Goal: Information Seeking & Learning: Learn about a topic

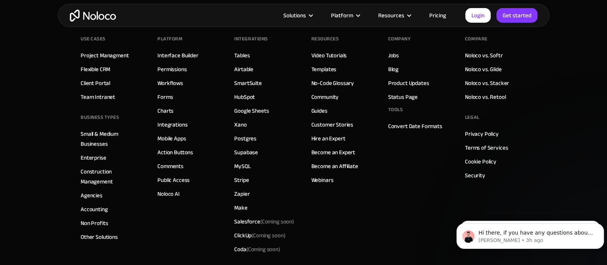
scroll to position [4361, 0]
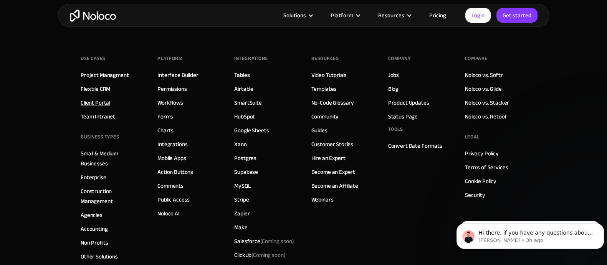
click at [89, 102] on link "Client Portal" at bounding box center [96, 103] width 30 height 10
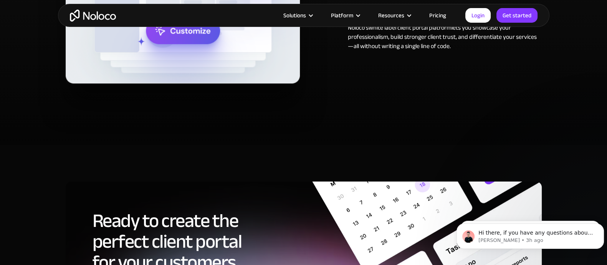
scroll to position [3749, 0]
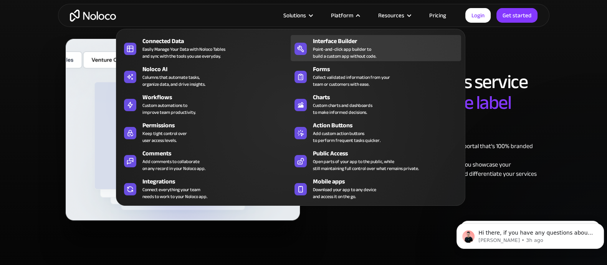
click at [338, 50] on div "Point-and-click app builder to build a custom app without code." at bounding box center [344, 53] width 63 height 14
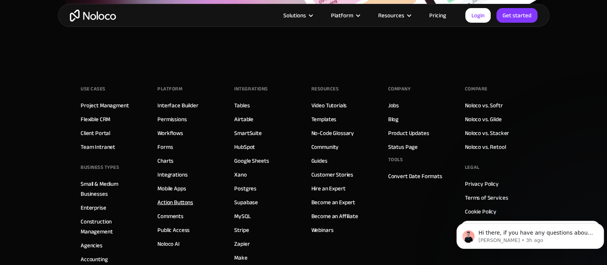
scroll to position [2737, 0]
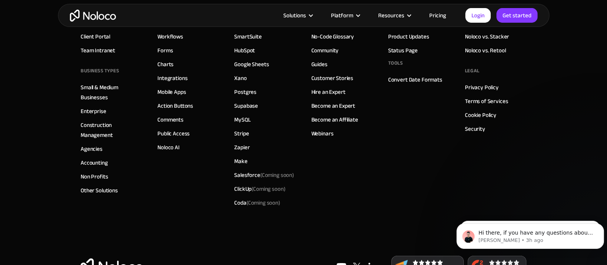
click at [457, 170] on div "Use Cases Project Managment Flexible CRM Client Portal Team Intranet BUSINESS T…" at bounding box center [304, 109] width 446 height 292
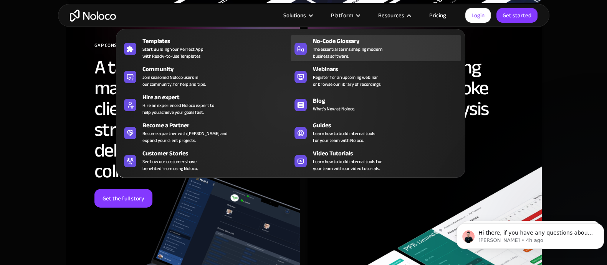
scroll to position [2240, 0]
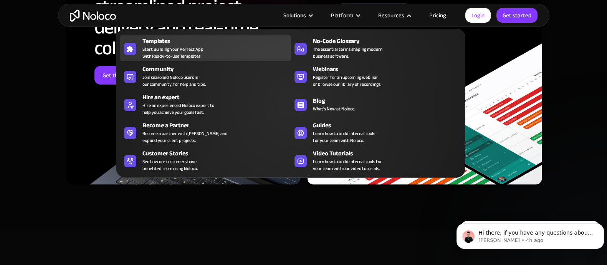
click at [189, 40] on div "Templates" at bounding box center [219, 41] width 152 height 9
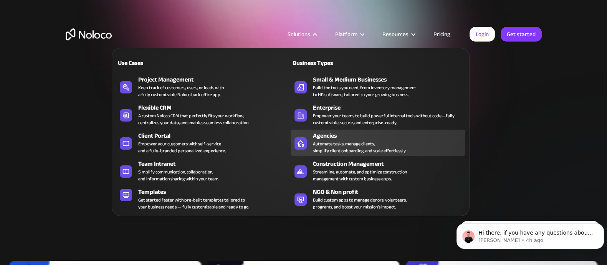
click at [320, 136] on div "Agencies" at bounding box center [391, 135] width 156 height 9
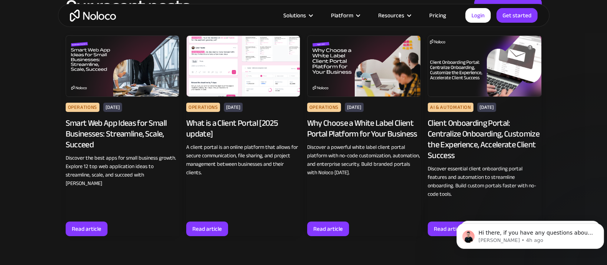
scroll to position [3121, 0]
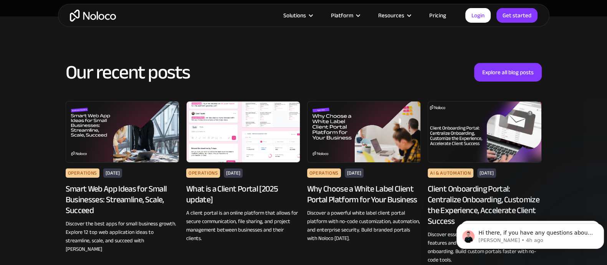
click at [526, 58] on div "Our recent posts Explore all blog posts Operations Jun 27, 2025 Smart Web App I…" at bounding box center [304, 197] width 492 height 285
click at [523, 70] on link "Explore all blog posts" at bounding box center [509, 72] width 68 height 18
click at [492, 72] on link "Explore all blog posts" at bounding box center [509, 72] width 68 height 18
click at [499, 74] on link "Explore all blog posts" at bounding box center [509, 72] width 68 height 18
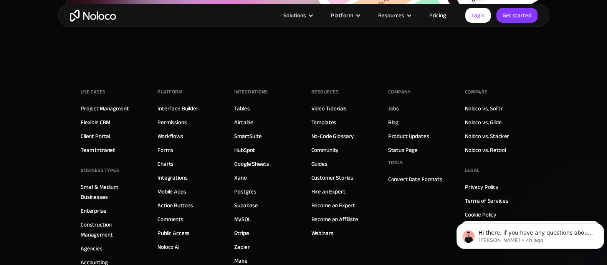
scroll to position [3698, 0]
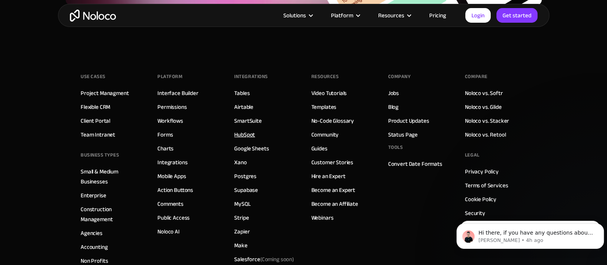
click at [242, 137] on link "HubSpot" at bounding box center [244, 134] width 21 height 10
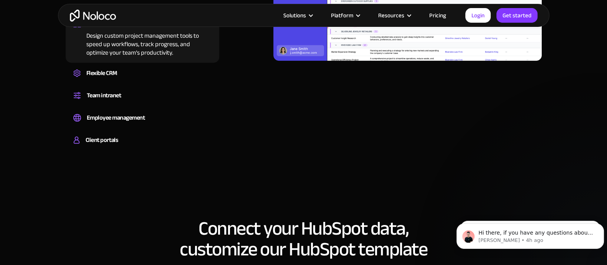
scroll to position [624, 0]
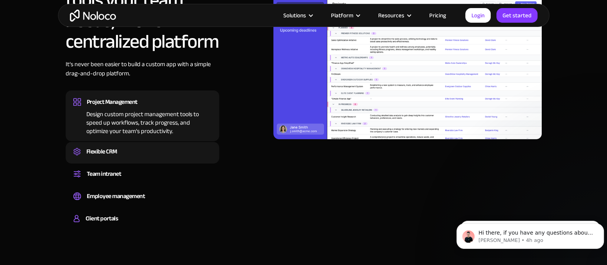
click at [143, 158] on div "Create a custom CRM that you can adapt to your business’s needs, centralize you…" at bounding box center [142, 158] width 138 height 2
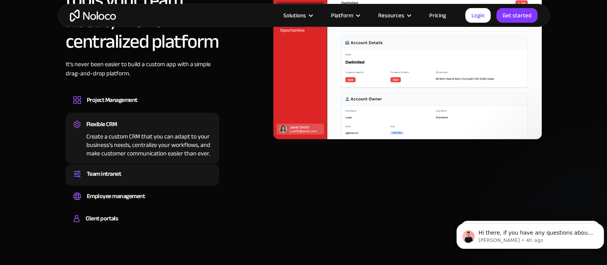
click at [140, 181] on div "Team intranet Set up a central space for your team to collaborate, share inform…" at bounding box center [143, 175] width 154 height 22
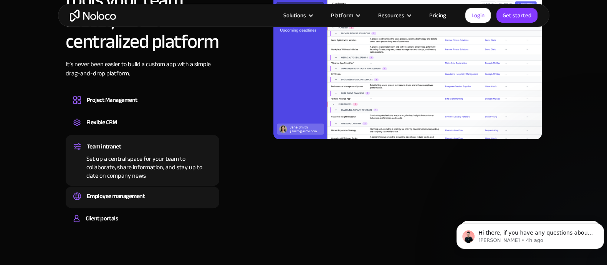
click at [139, 197] on div "Employee management" at bounding box center [116, 196] width 58 height 12
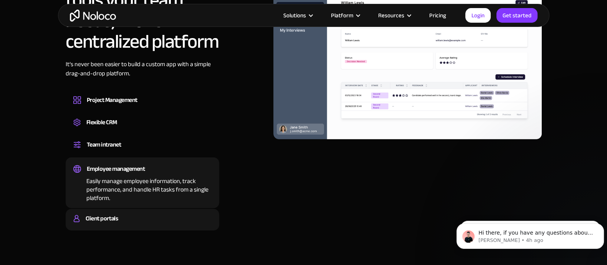
click at [148, 212] on div "Client portals" at bounding box center [142, 218] width 138 height 12
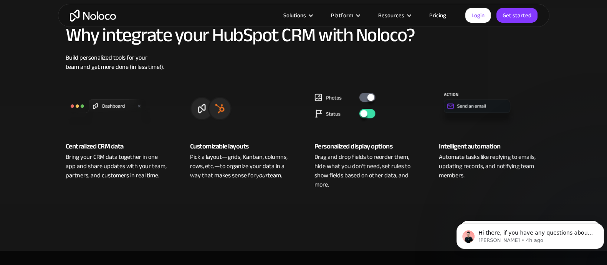
scroll to position [0, 0]
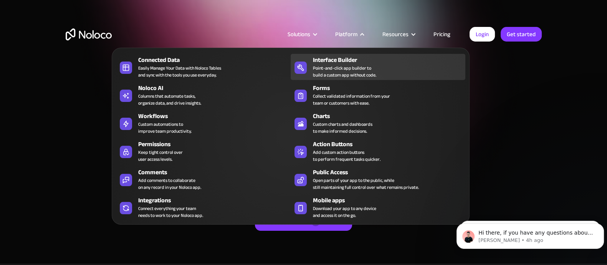
click at [356, 65] on div "Point-and-click app builder to build a custom app without code." at bounding box center [344, 72] width 63 height 14
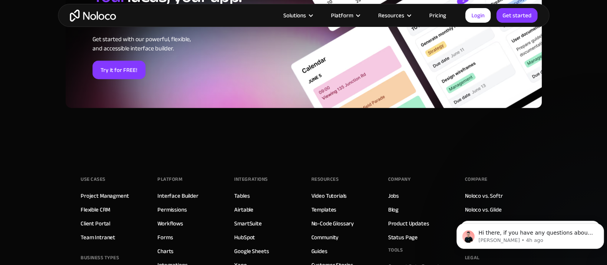
scroll to position [2545, 0]
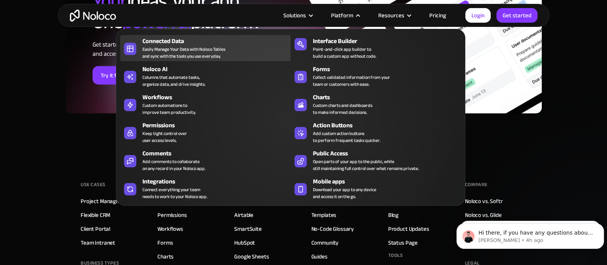
click at [245, 48] on div "Connected Data Easily Manage Your Data with Noloco Tables and sync with the too…" at bounding box center [215, 48] width 144 height 23
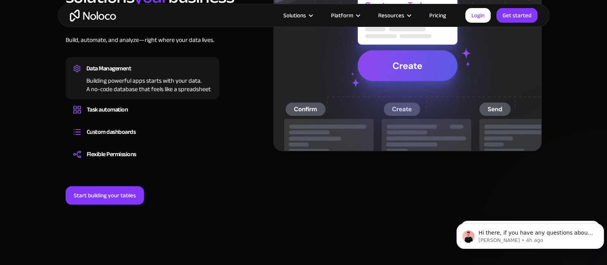
scroll to position [576, 0]
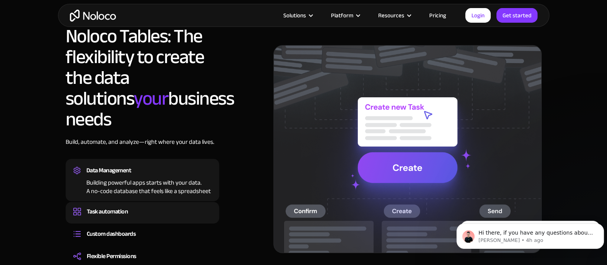
click at [90, 206] on div "Task automation" at bounding box center [107, 212] width 41 height 12
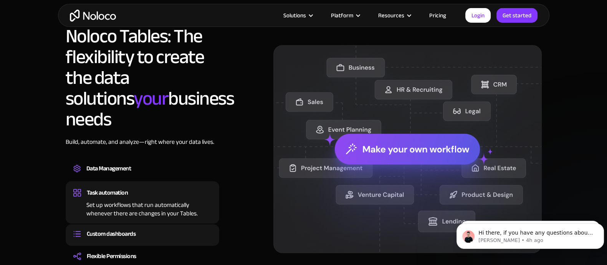
click at [108, 228] on div "Custom dashboards" at bounding box center [111, 234] width 49 height 12
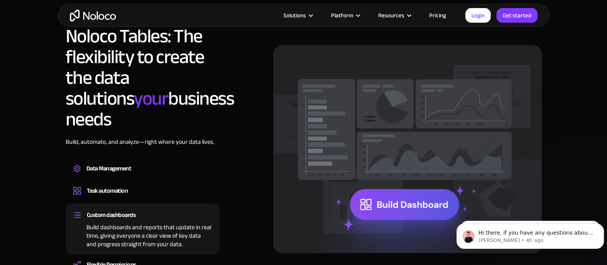
click at [115, 222] on div "Build dashboards and reports that update in real time, giving everyone a clear …" at bounding box center [142, 235] width 138 height 28
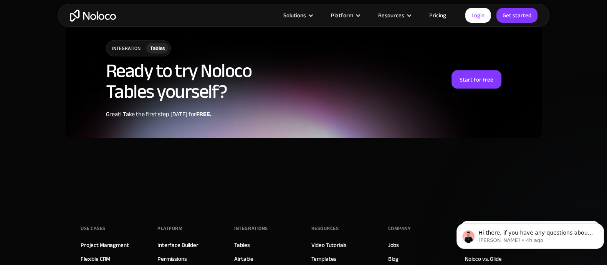
scroll to position [2215, 0]
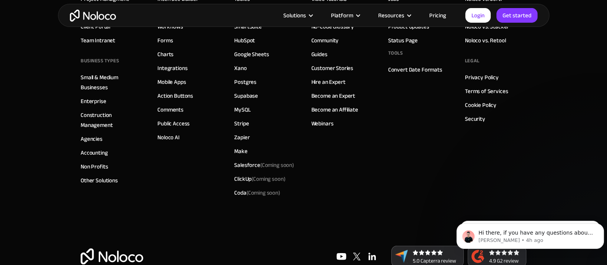
click at [465, 145] on div "Compare Noloco vs. Softr Noloco vs. Glide Noloco vs. Stacker Noloco vs. Retool …" at bounding box center [495, 88] width 61 height 223
click at [31, 93] on footer "Use Cases Project Managment Flexible CRM Client Portal Team Intranet BUSINESS T…" at bounding box center [303, 120] width 607 height 333
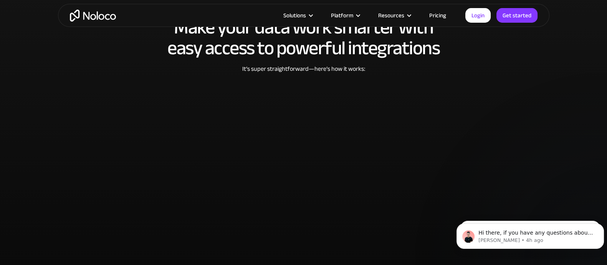
scroll to position [1542, 0]
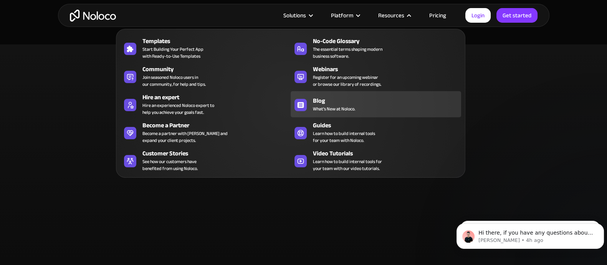
click at [419, 106] on div "Blog What's New at Noloco." at bounding box center [385, 104] width 144 height 16
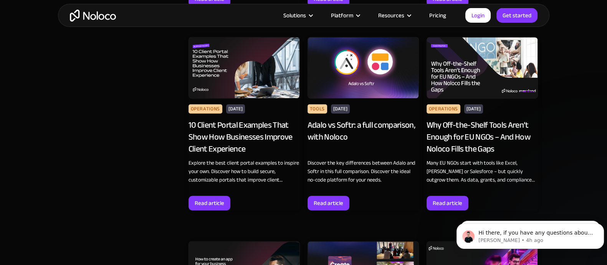
scroll to position [4275, 0]
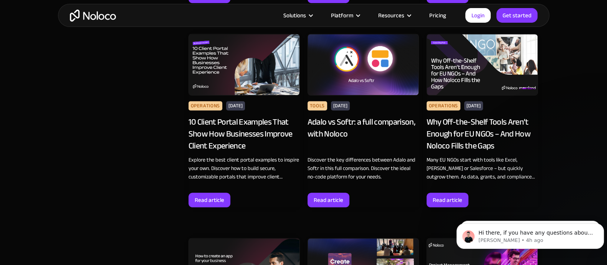
click at [245, 59] on img at bounding box center [244, 64] width 111 height 61
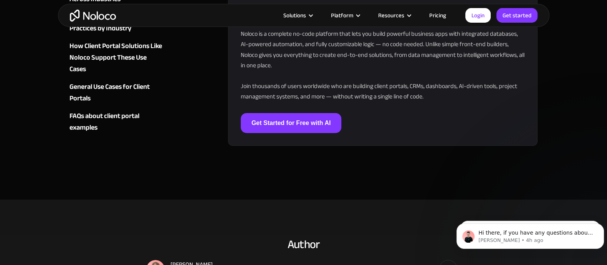
scroll to position [3506, 0]
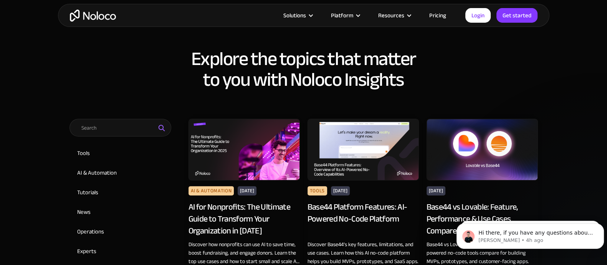
scroll to position [357, 0]
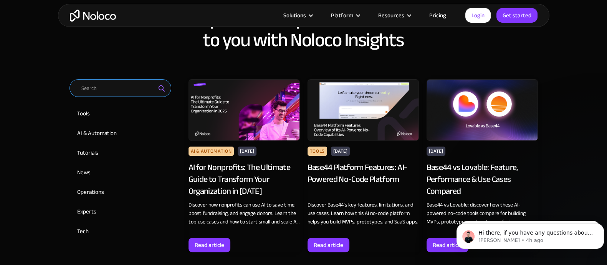
click at [121, 91] on input "Email Form 2" at bounding box center [121, 88] width 102 height 18
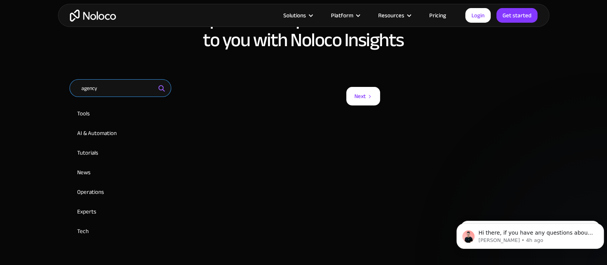
type input "agency"
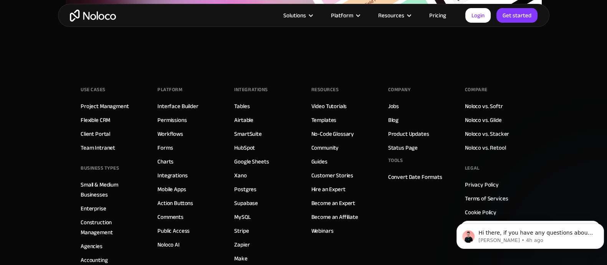
scroll to position [886, 0]
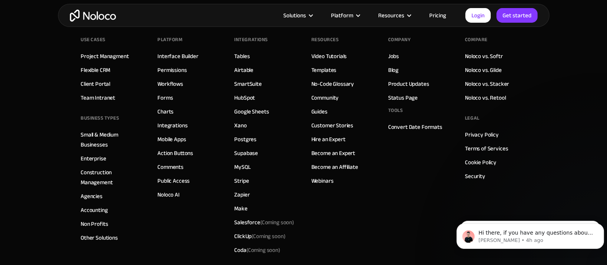
click at [75, 192] on footer "Use Cases Project Managment Flexible CRM Client Portal Team Intranet BUSINESS T…" at bounding box center [303, 177] width 607 height 333
click at [94, 195] on link "Agencies" at bounding box center [92, 196] width 22 height 10
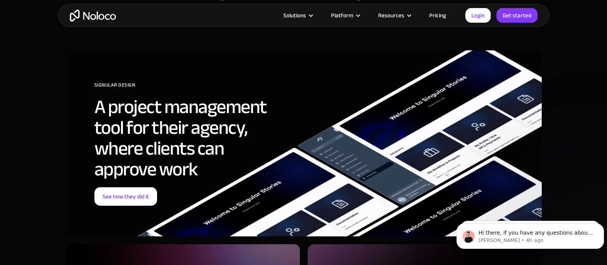
scroll to position [2545, 0]
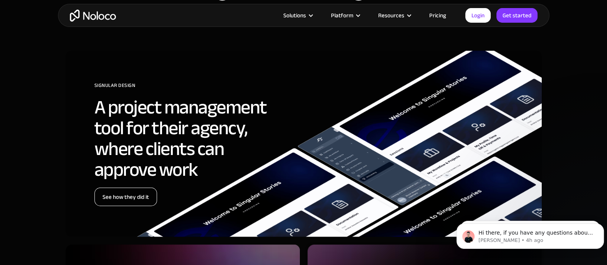
click at [142, 195] on link "See how they did it" at bounding box center [126, 197] width 63 height 18
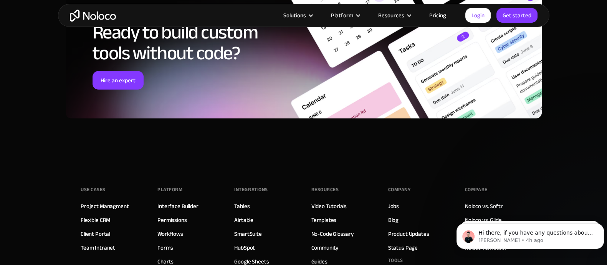
scroll to position [3019, 0]
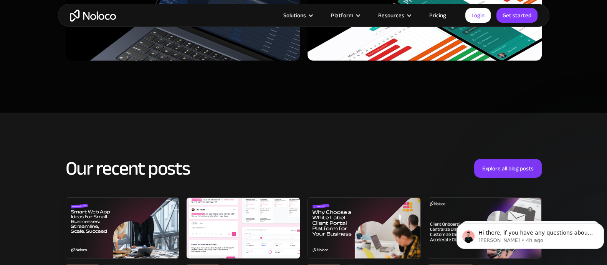
scroll to position [3314, 0]
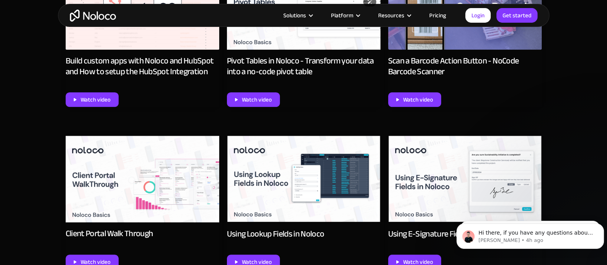
scroll to position [528, 0]
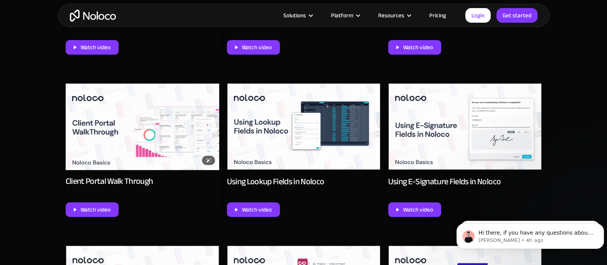
click at [122, 145] on img at bounding box center [143, 126] width 154 height 86
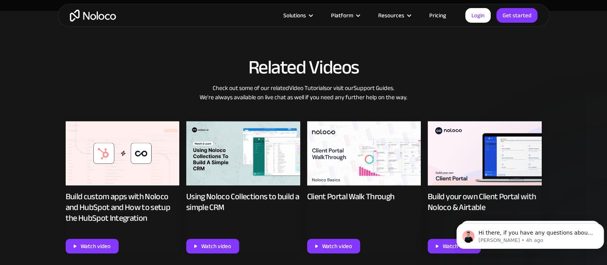
scroll to position [480, 0]
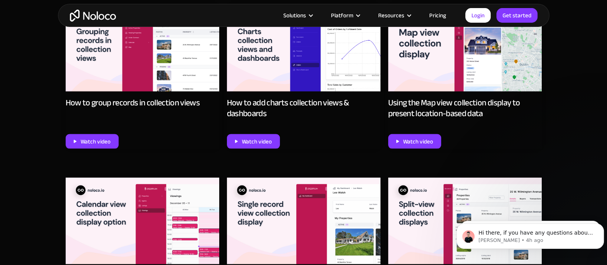
scroll to position [1921, 0]
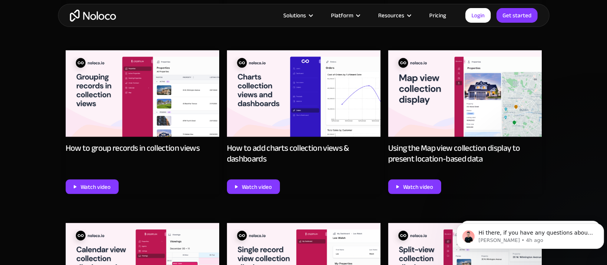
drag, startPoint x: 502, startPoint y: 110, endPoint x: 566, endPoint y: 174, distance: 90.5
click at [496, 80] on img at bounding box center [465, 93] width 154 height 86
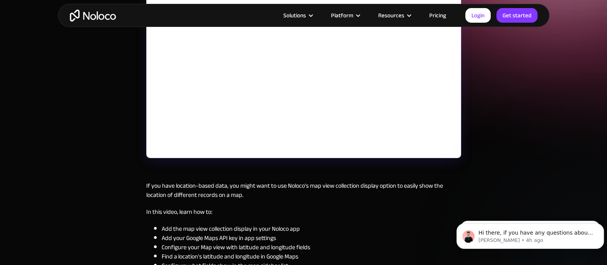
scroll to position [144, 0]
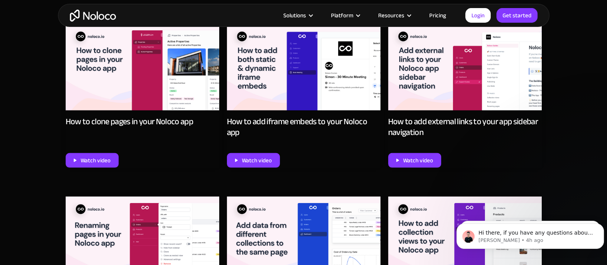
scroll to position [2680, 0]
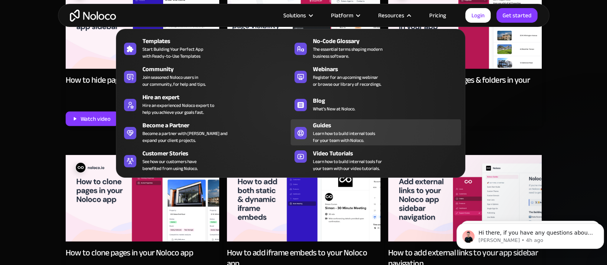
click at [373, 131] on span "Learn how to build internal tools for your team with Noloco." at bounding box center [344, 137] width 62 height 14
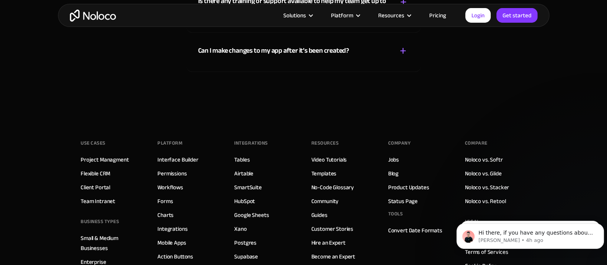
scroll to position [4374, 0]
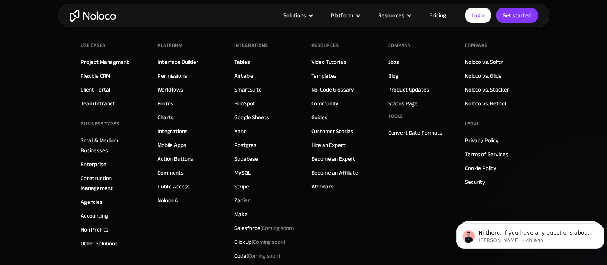
click at [257, 101] on div "INTEGRATIONS Tables Airtable SmartSuite HubSpot Google Sheets Xano Postgres Sup…" at bounding box center [264, 151] width 61 height 223
click at [248, 102] on link "HubSpot" at bounding box center [244, 103] width 21 height 10
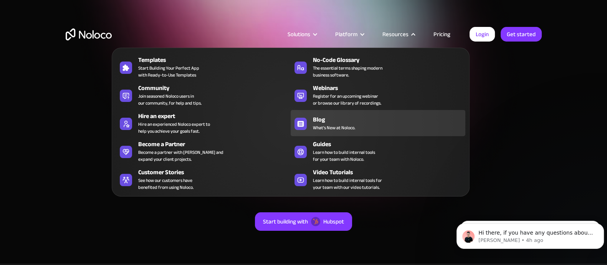
click at [373, 117] on div "Blog" at bounding box center [391, 119] width 156 height 9
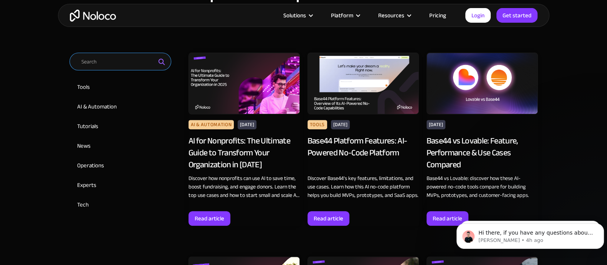
click at [136, 56] on input "Email Form 2" at bounding box center [121, 62] width 102 height 18
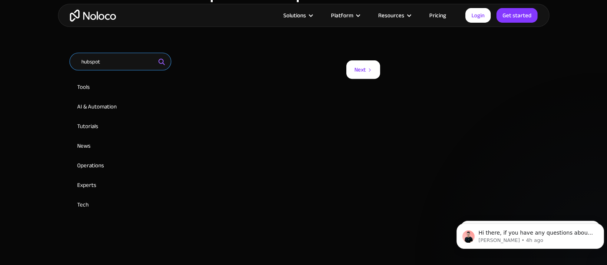
type input "hubspot"
click at [376, 63] on link "Next" at bounding box center [364, 69] width 34 height 18
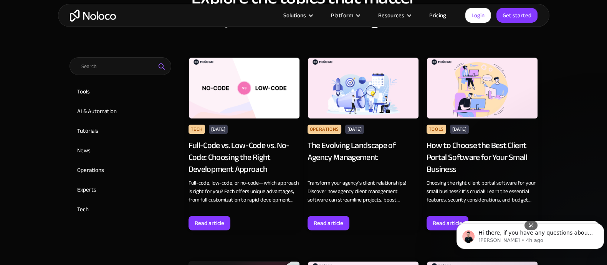
scroll to position [384, 0]
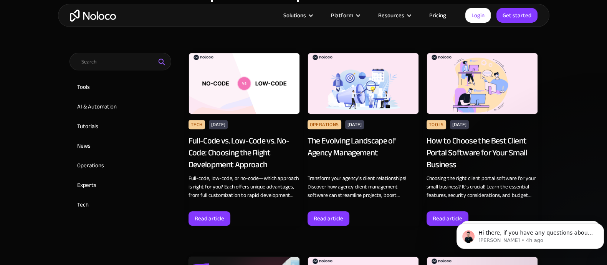
click at [355, 75] on img at bounding box center [363, 83] width 111 height 61
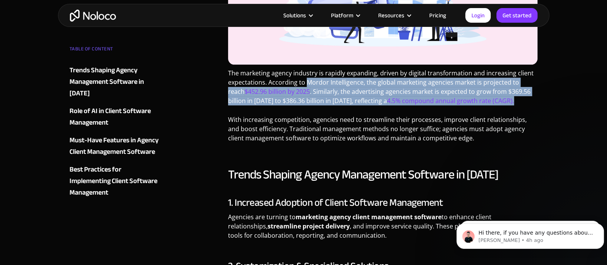
drag, startPoint x: 307, startPoint y: 78, endPoint x: 546, endPoint y: 100, distance: 239.2
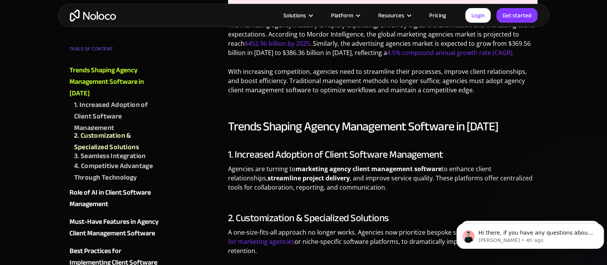
scroll to position [432, 0]
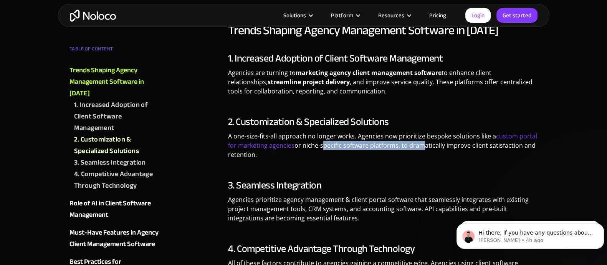
drag, startPoint x: 320, startPoint y: 141, endPoint x: 419, endPoint y: 143, distance: 98.8
click at [418, 144] on p "A one-size-fits-all approach no longer works. Agencies now prioritize bespoke s…" at bounding box center [383, 147] width 310 height 33
click at [281, 164] on div "Trends Shaping Agency Management Software in 2025 1. Increased Adoption of Clie…" at bounding box center [383, 157] width 310 height 269
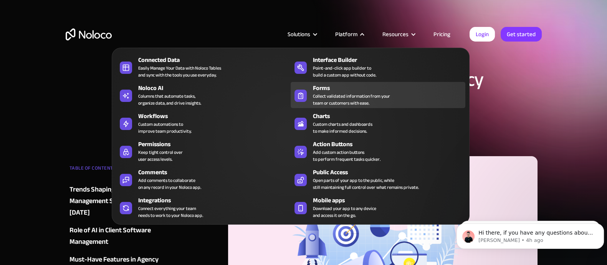
scroll to position [240, 0]
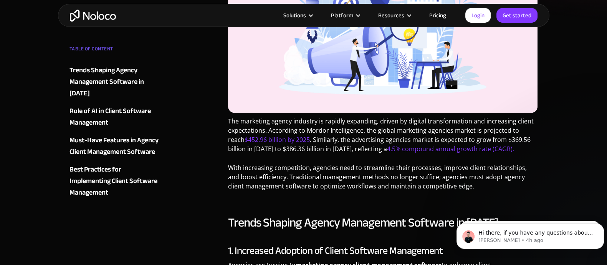
click at [146, 134] on div "Must-Have Features in Agency Client Management Software" at bounding box center [116, 145] width 93 height 23
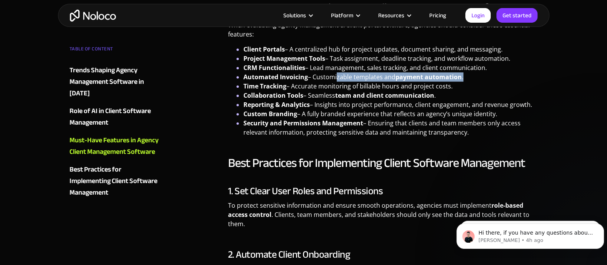
drag, startPoint x: 336, startPoint y: 79, endPoint x: 480, endPoint y: 76, distance: 144.1
click at [480, 76] on li "Automated Invoicing – Customizable templates and payment automation ." at bounding box center [391, 76] width 295 height 9
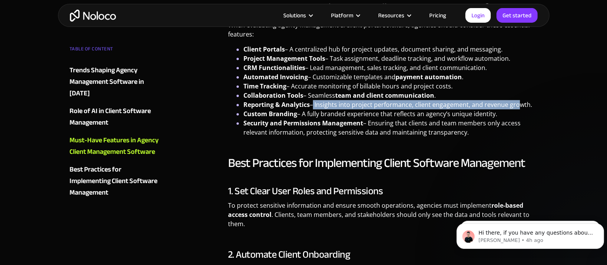
drag, startPoint x: 311, startPoint y: 103, endPoint x: 514, endPoint y: 104, distance: 202.9
click at [514, 104] on li "Reporting & Analytics – Insights into project performance, client engagement, a…" at bounding box center [391, 104] width 295 height 9
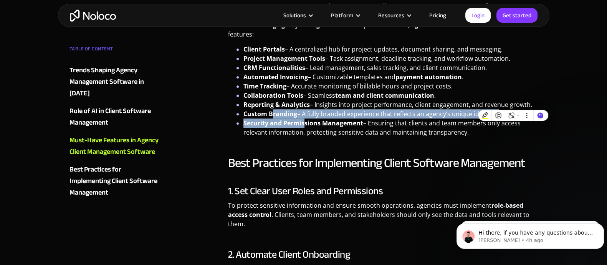
drag, startPoint x: 279, startPoint y: 116, endPoint x: 307, endPoint y: 119, distance: 27.5
click at [306, 119] on ul "Client Portals – A centralized hub for project updates, document sharing, and m…" at bounding box center [383, 91] width 310 height 92
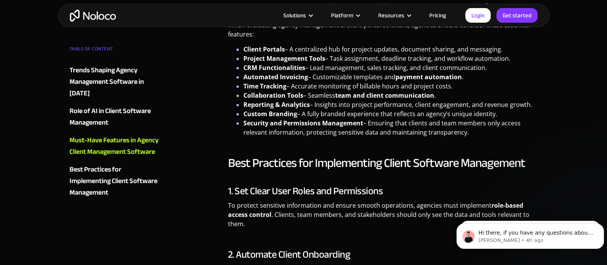
click at [440, 156] on h2 "Best Practices for Implementing Client Software Management" at bounding box center [383, 162] width 310 height 15
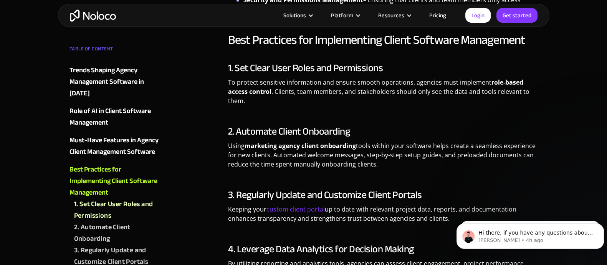
scroll to position [1004, 0]
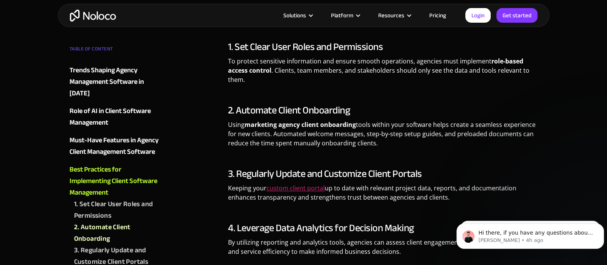
click at [292, 187] on link "custom client portal" at bounding box center [296, 188] width 58 height 8
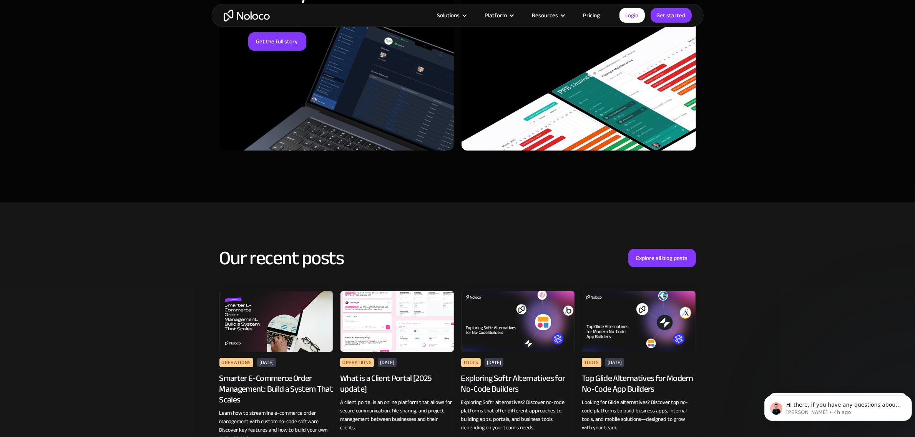
scroll to position [3314, 0]
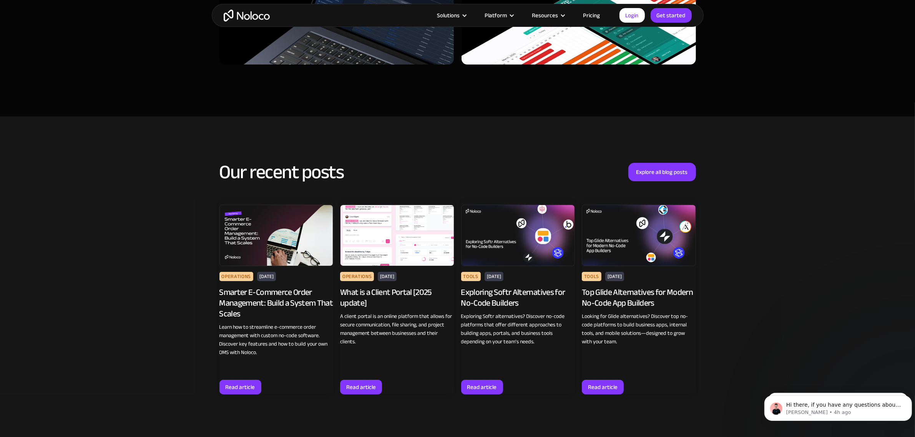
click at [396, 247] on img at bounding box center [397, 235] width 114 height 61
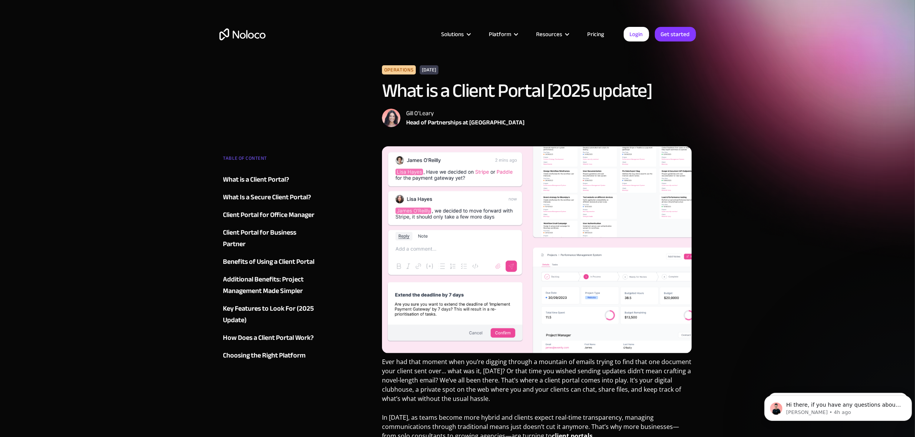
click at [245, 236] on div "Client Portal for Business Partner" at bounding box center [269, 238] width 93 height 23
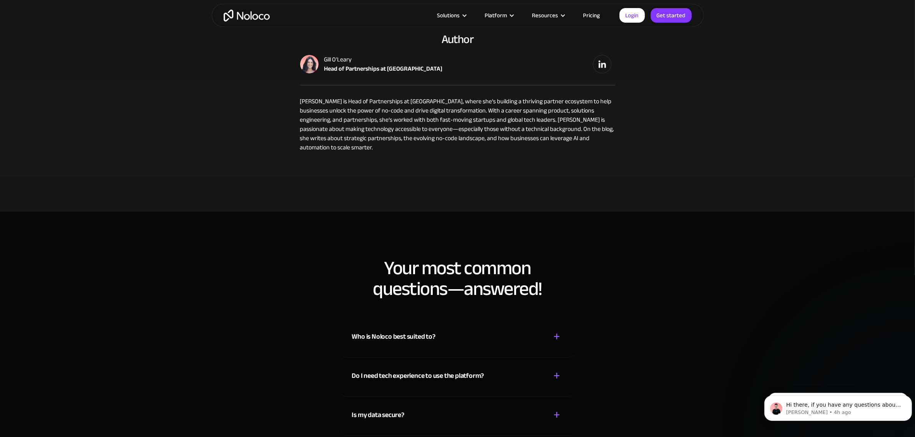
scroll to position [3653, 0]
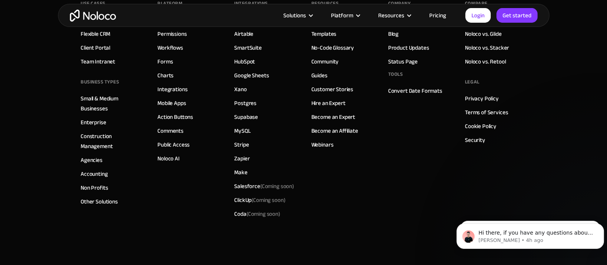
scroll to position [4371, 0]
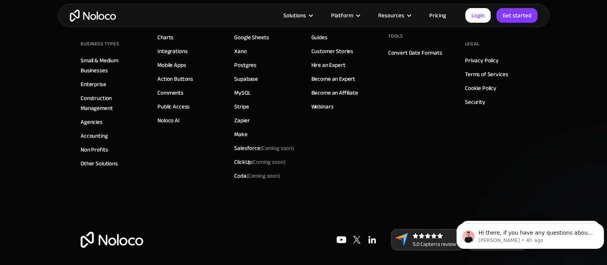
click at [457, 164] on div "Use Cases Project Managment Flexible CRM Client Portal Team Intranet BUSINESS T…" at bounding box center [304, 83] width 446 height 292
click at [576, 46] on footer "Use Cases Project Managment Flexible CRM Client Portal Team Intranet BUSINESS T…" at bounding box center [303, 103] width 607 height 333
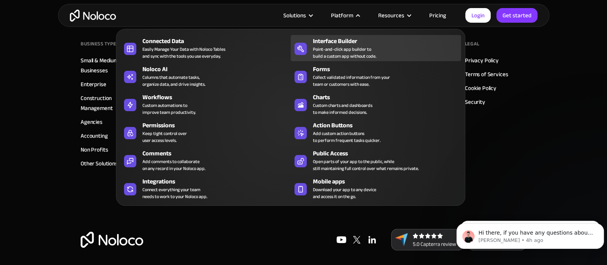
click at [335, 51] on div "Point-and-click app builder to build a custom app without code." at bounding box center [344, 53] width 63 height 14
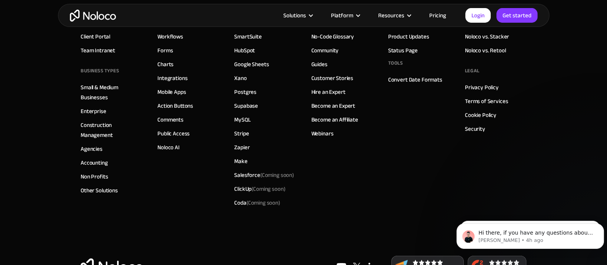
scroll to position [2768, 0]
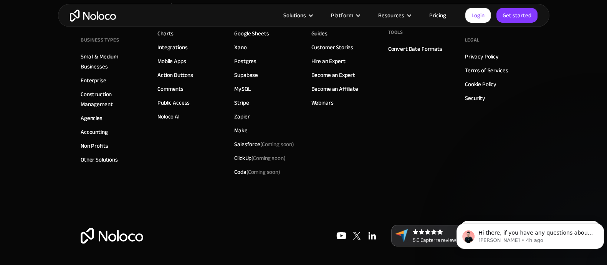
click at [104, 157] on link "Other Solutions" at bounding box center [99, 159] width 37 height 10
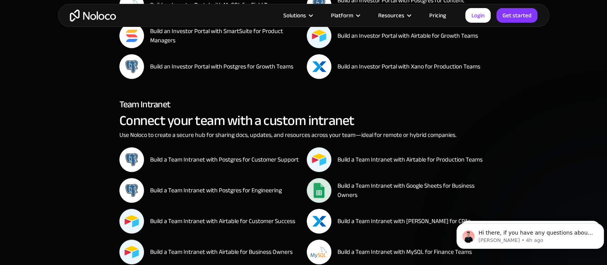
scroll to position [13808, 0]
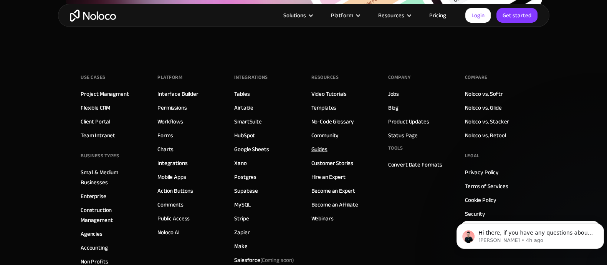
click at [318, 144] on link "Guides" at bounding box center [320, 149] width 16 height 10
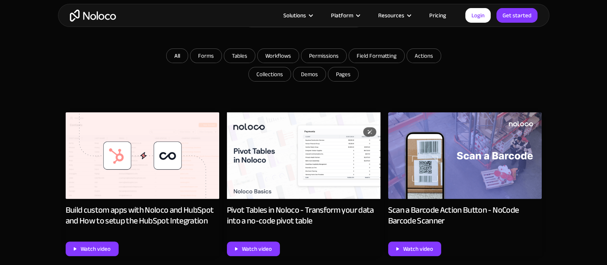
scroll to position [384, 0]
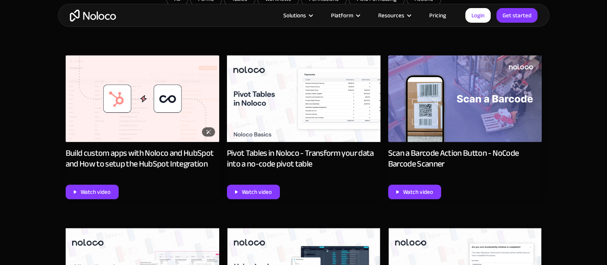
click at [139, 99] on img at bounding box center [143, 98] width 154 height 86
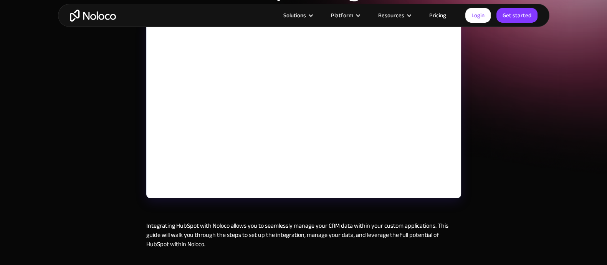
scroll to position [144, 0]
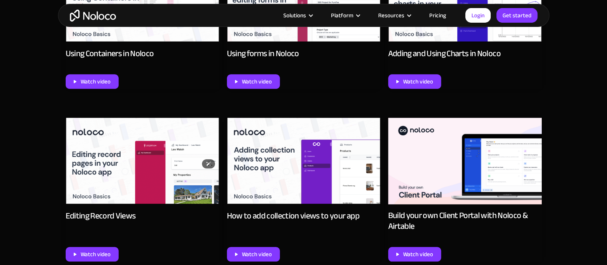
scroll to position [865, 0]
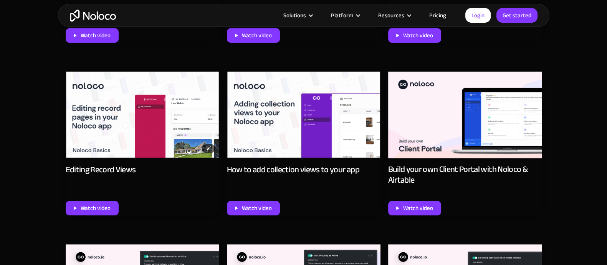
click at [154, 124] on img at bounding box center [143, 114] width 154 height 87
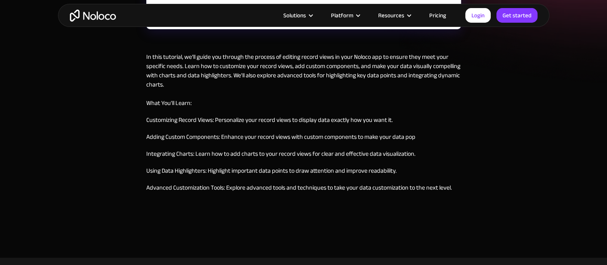
scroll to position [336, 0]
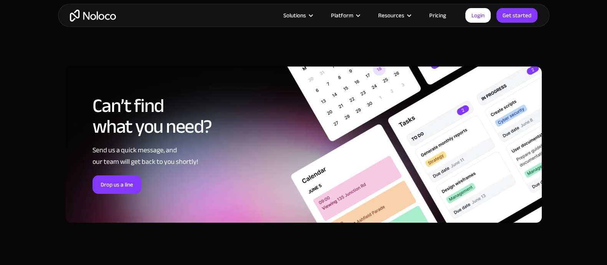
scroll to position [3698, 0]
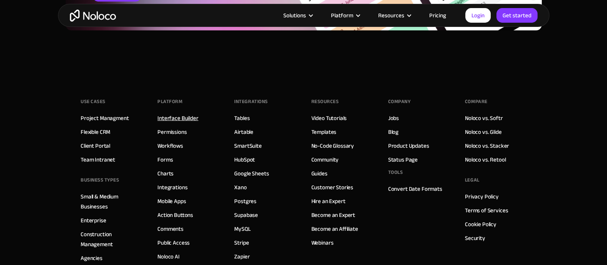
click at [176, 113] on link "Interface Builder" at bounding box center [178, 118] width 41 height 10
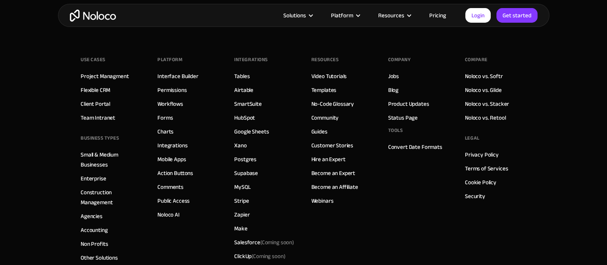
scroll to position [2689, 0]
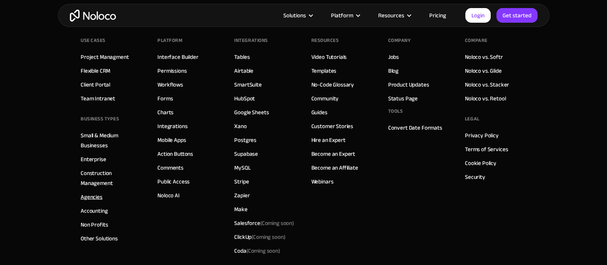
click at [94, 197] on link "Agencies" at bounding box center [92, 197] width 22 height 10
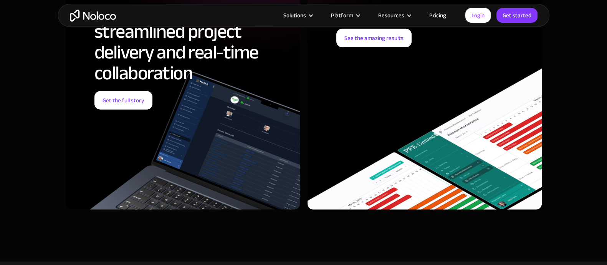
scroll to position [2833, 0]
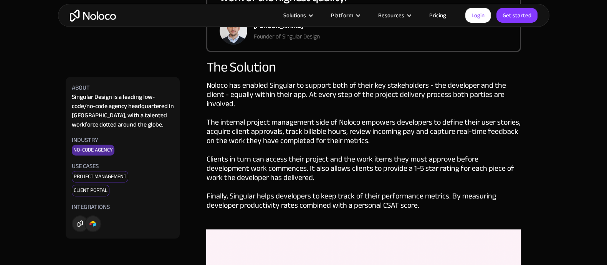
scroll to position [1344, 0]
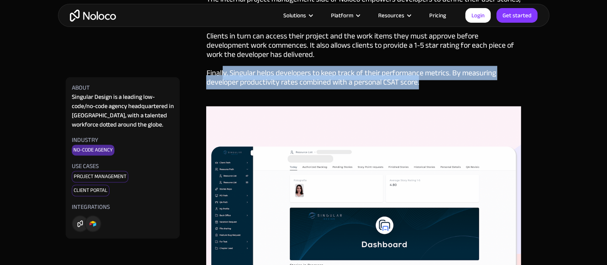
drag, startPoint x: 224, startPoint y: 70, endPoint x: 424, endPoint y: 83, distance: 199.8
click at [424, 83] on div "Noloco has enabled Singular to support both of their key stakeholders - the dev…" at bounding box center [363, 32] width 315 height 148
click at [482, 83] on div "Noloco has enabled Singular to support both of their key stakeholders - the dev…" at bounding box center [363, 32] width 315 height 148
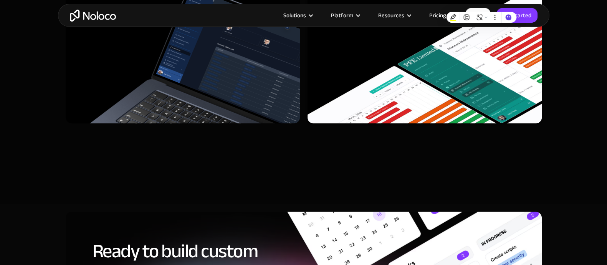
scroll to position [2353, 0]
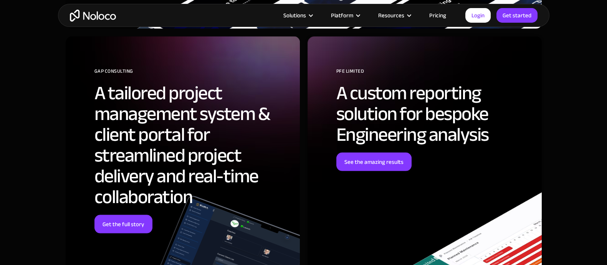
scroll to position [1729, 0]
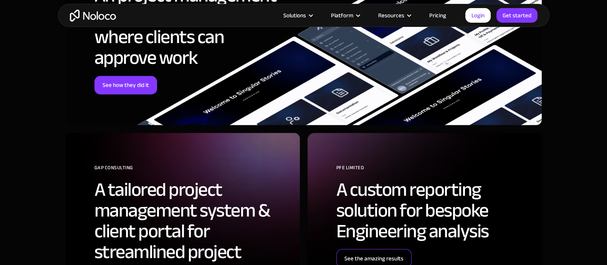
click at [352, 249] on link "See the amazing results" at bounding box center [374, 258] width 75 height 18
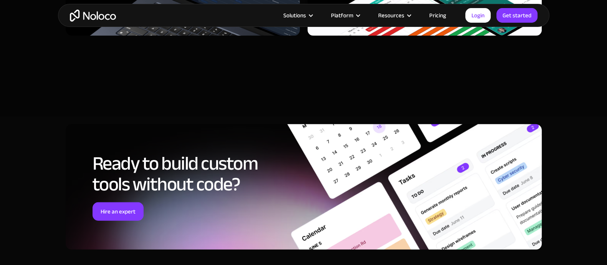
scroll to position [3266, 0]
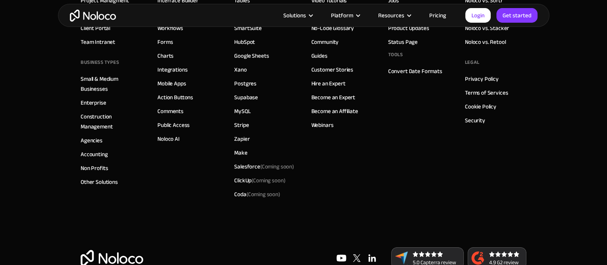
click at [476, 131] on div "Compare Noloco vs. Softr Noloco vs. Glide Noloco vs. Stacker Noloco vs. Retool …" at bounding box center [495, 89] width 61 height 223
click at [447, 138] on div "Company Jobs Blog Product Updates Status Page Tools Convert Date Formats" at bounding box center [418, 89] width 61 height 223
click at [86, 111] on link "Construction Management" at bounding box center [111, 121] width 61 height 20
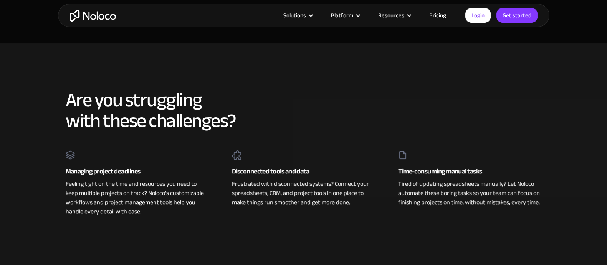
scroll to position [432, 0]
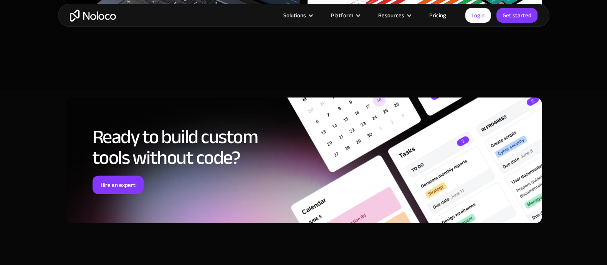
scroll to position [2161, 0]
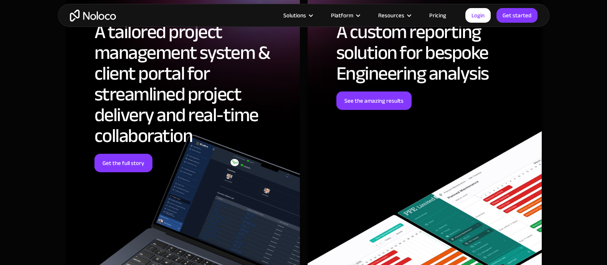
scroll to position [2545, 0]
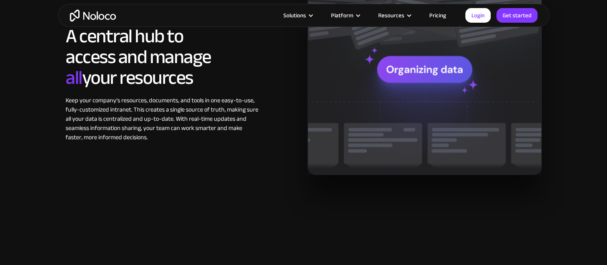
scroll to position [624, 0]
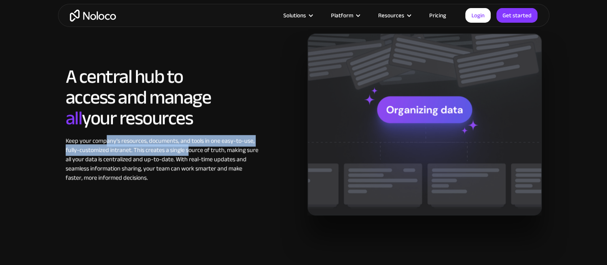
drag, startPoint x: 106, startPoint y: 141, endPoint x: 188, endPoint y: 151, distance: 82.1
click at [188, 151] on div "Keep your company’s resources, documents, and tools in one easy-to-use, fully-c…" at bounding box center [163, 159] width 194 height 46
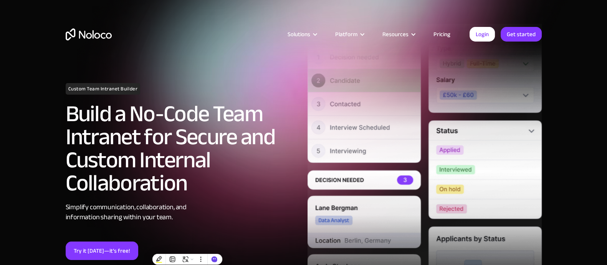
scroll to position [0, 0]
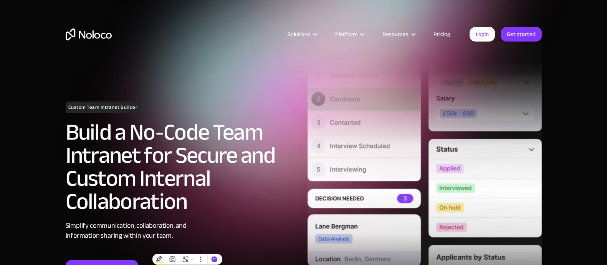
click at [75, 38] on img "home" at bounding box center [89, 34] width 46 height 12
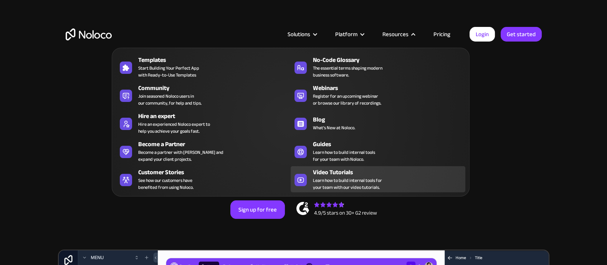
click at [341, 171] on div "Video Tutorials" at bounding box center [391, 172] width 156 height 9
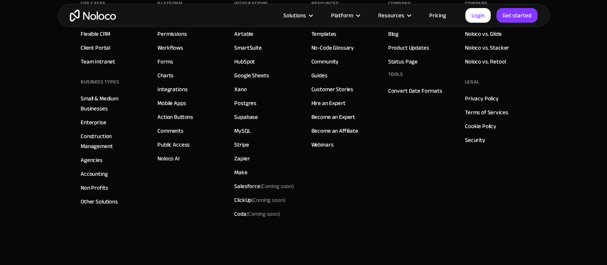
scroll to position [3835, 0]
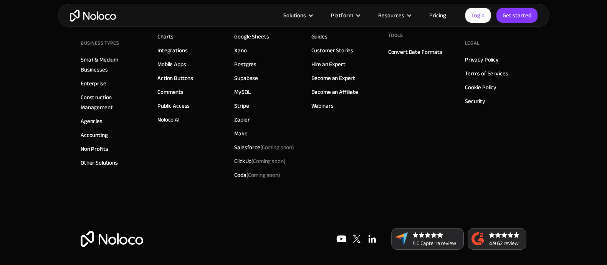
click at [511, 239] on img at bounding box center [497, 239] width 59 height 22
